Goal: Transaction & Acquisition: Purchase product/service

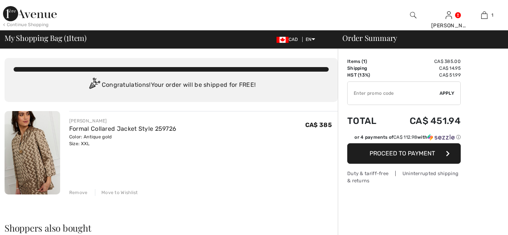
checkbox input "true"
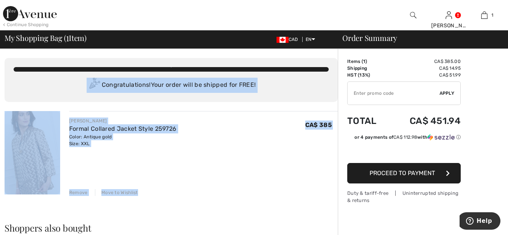
drag, startPoint x: 178, startPoint y: 168, endPoint x: 23, endPoint y: 48, distance: 195.7
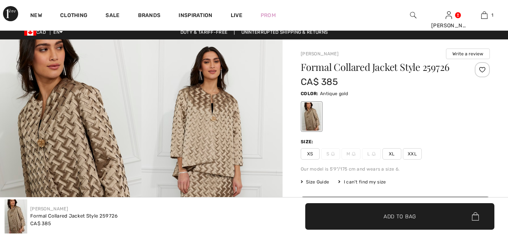
checkbox input "true"
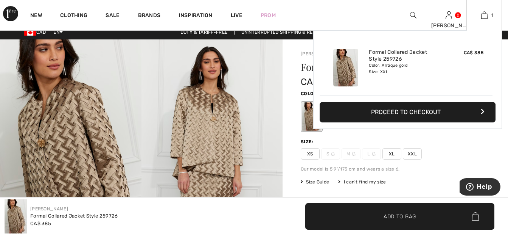
click at [430, 108] on button "Proceed to Checkout" at bounding box center [408, 112] width 176 height 20
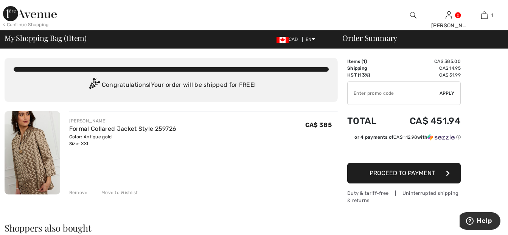
click at [437, 172] on button "Proceed to Payment" at bounding box center [403, 173] width 113 height 20
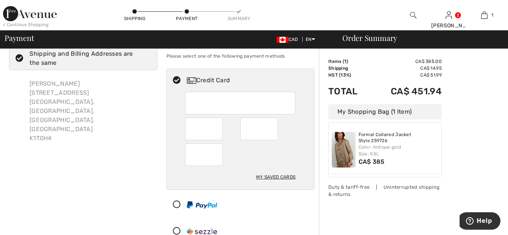
scroll to position [24, 0]
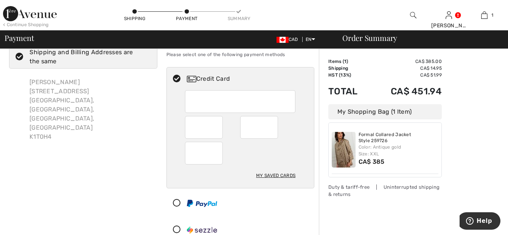
click at [139, 165] on div "Billing Address Shipping and Billing Addresses are the same Doris Poole 256 Mea…" at bounding box center [83, 139] width 157 height 210
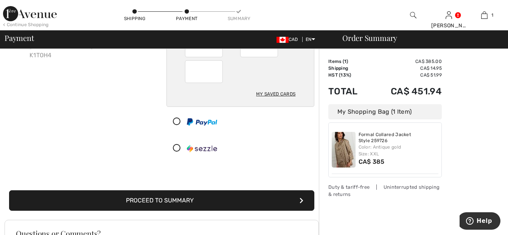
scroll to position [107, 0]
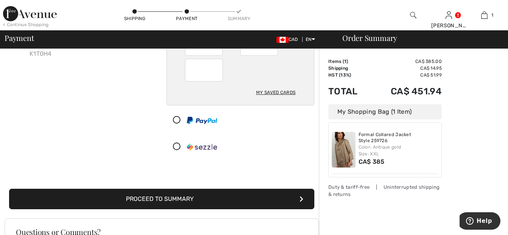
click at [263, 197] on button "Proceed to Summary" at bounding box center [161, 198] width 305 height 20
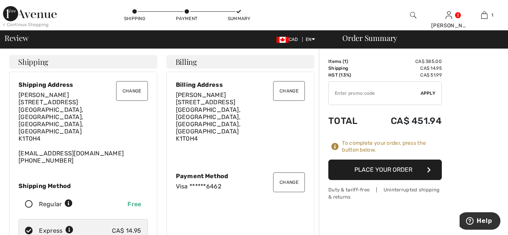
click at [394, 169] on button "Place Your Order" at bounding box center [384, 169] width 113 height 20
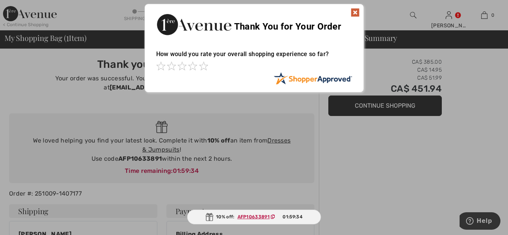
click at [355, 11] on img at bounding box center [355, 12] width 9 height 9
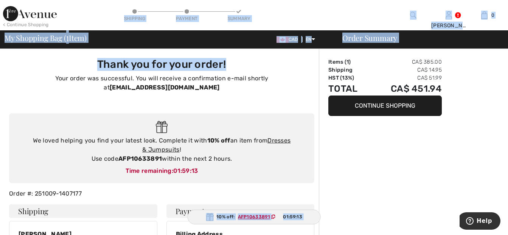
drag, startPoint x: 284, startPoint y: 58, endPoint x: 144, endPoint y: 12, distance: 147.2
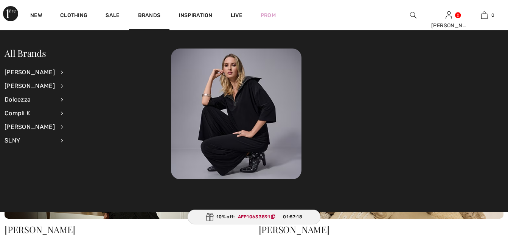
checkbox input "true"
click at [55, 86] on div "[PERSON_NAME]" at bounding box center [30, 86] width 50 height 14
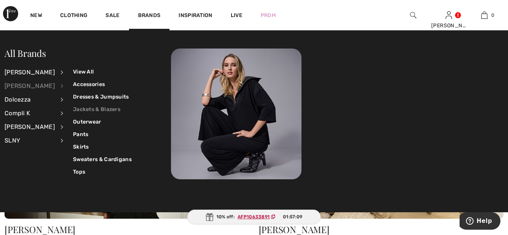
click at [84, 108] on link "Jackets & Blazers" at bounding box center [102, 109] width 59 height 12
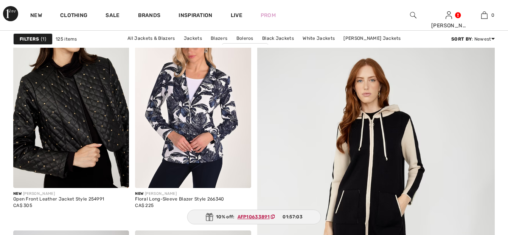
checkbox input "true"
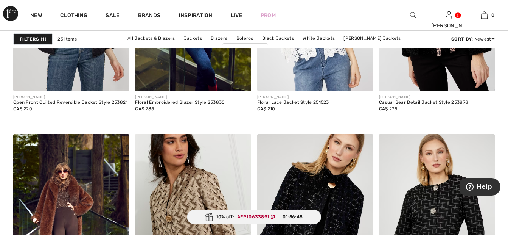
scroll to position [3006, 0]
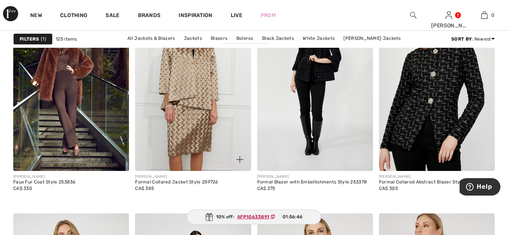
click at [207, 132] on img at bounding box center [193, 84] width 116 height 174
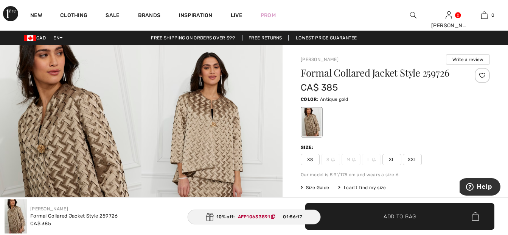
click at [51, 142] on img at bounding box center [70, 151] width 141 height 212
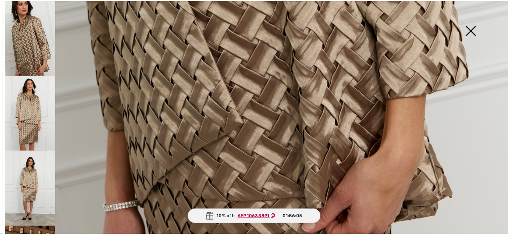
scroll to position [528, 0]
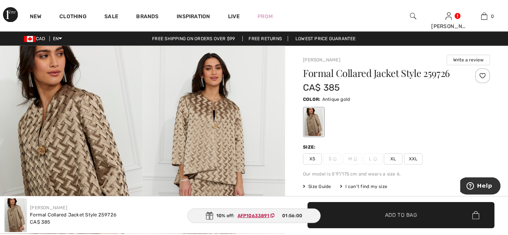
scroll to position [519, 0]
